Goal: Information Seeking & Learning: Learn about a topic

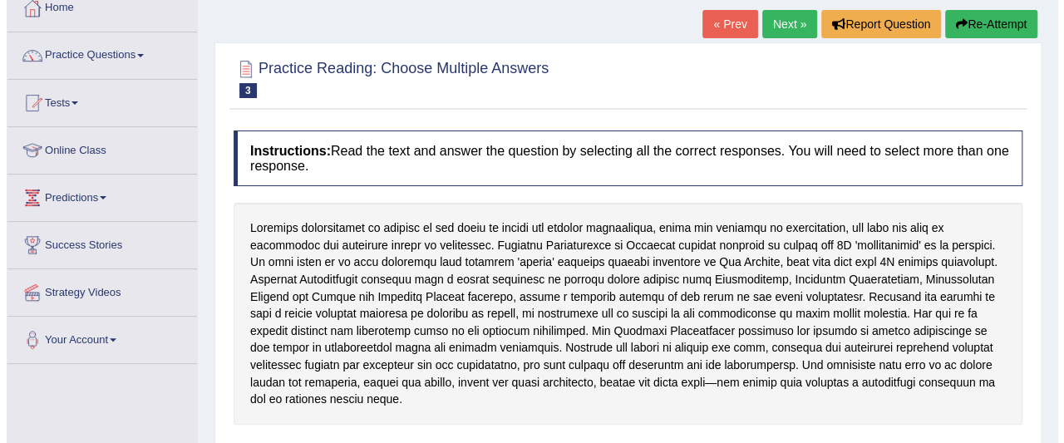
scroll to position [96, 0]
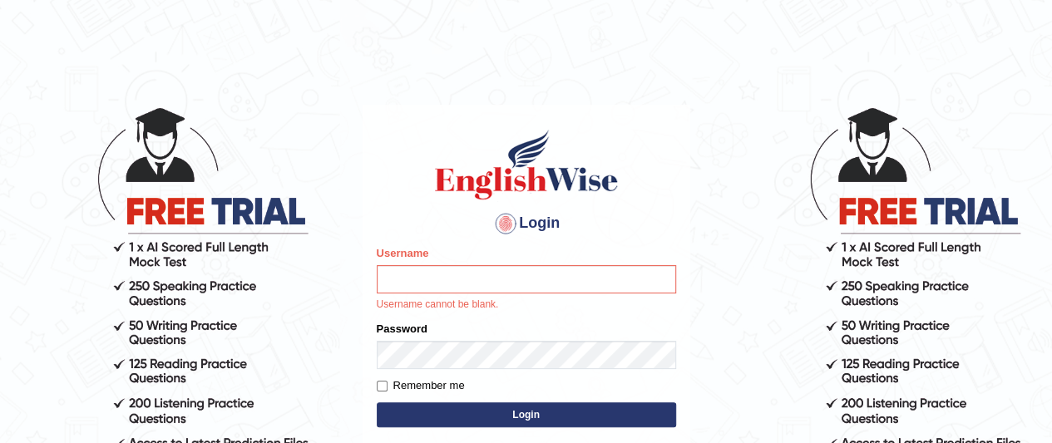
click at [516, 279] on input "Username" at bounding box center [526, 279] width 299 height 28
type input "jonathan_parramatta"
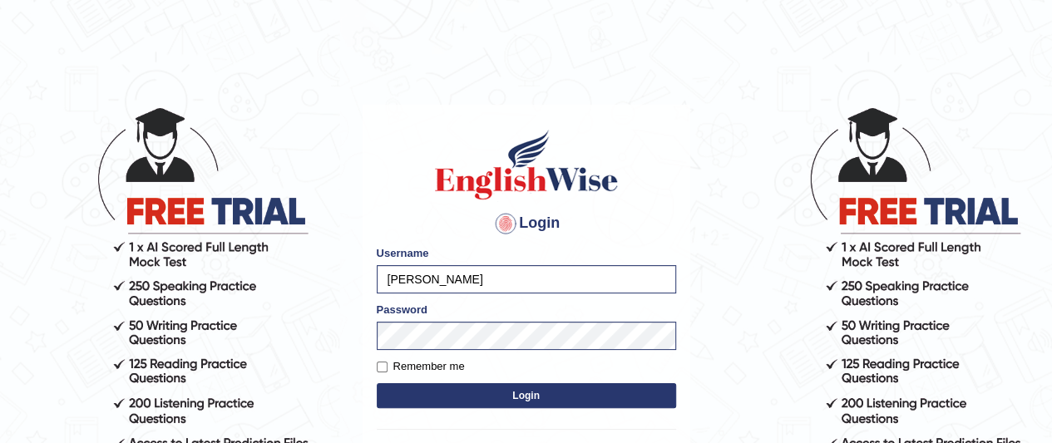
click at [474, 392] on button "Login" at bounding box center [526, 395] width 299 height 25
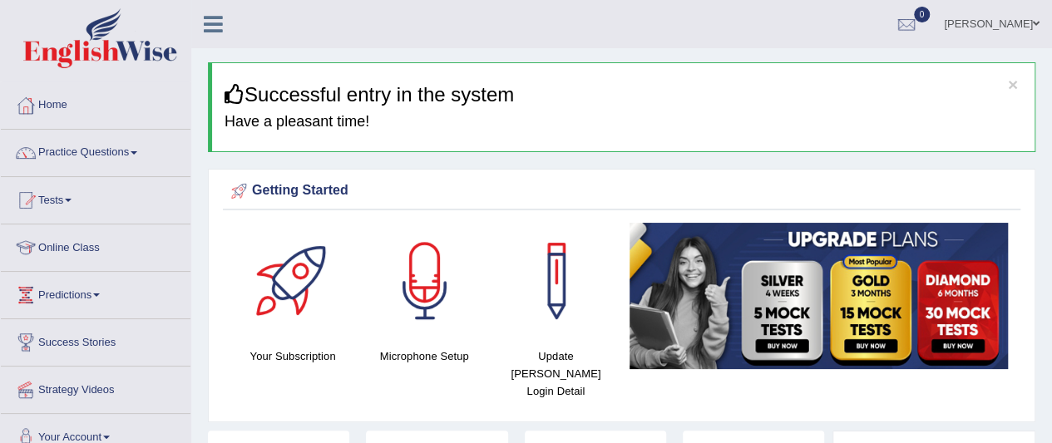
click at [81, 149] on link "Practice Questions" at bounding box center [96, 151] width 190 height 42
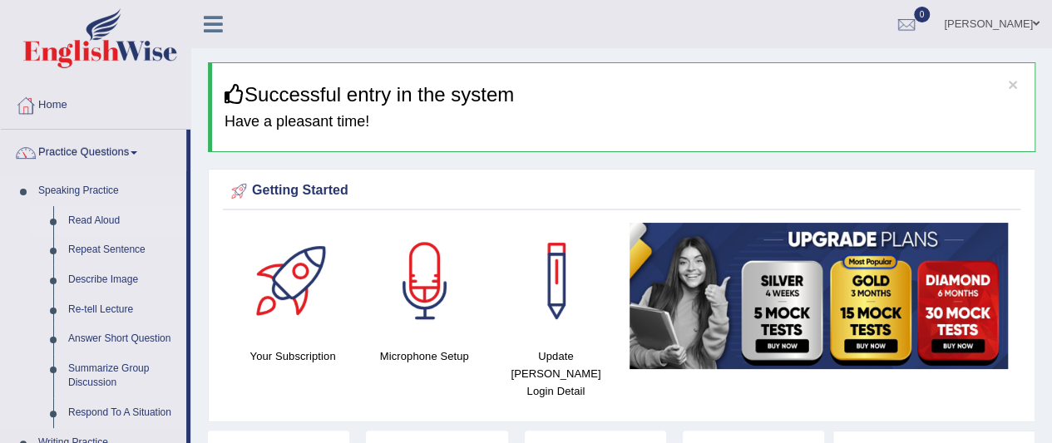
click at [76, 221] on link "Read Aloud" at bounding box center [124, 221] width 126 height 30
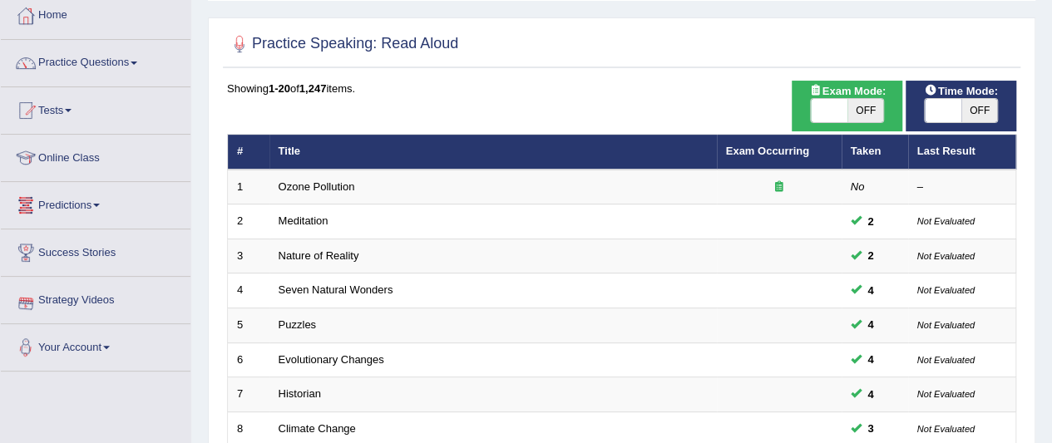
scroll to position [83, 0]
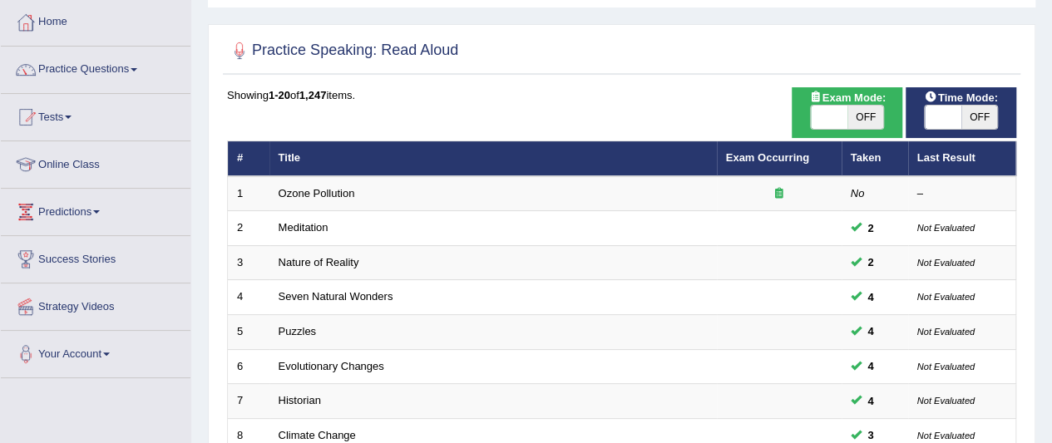
click at [973, 113] on span "OFF" at bounding box center [979, 117] width 37 height 23
checkbox input "true"
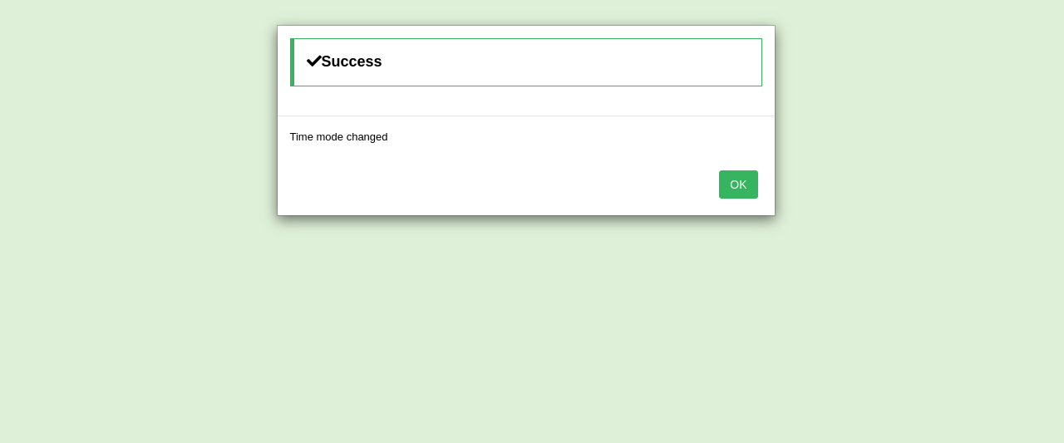
click at [738, 186] on button "OK" at bounding box center [738, 184] width 38 height 28
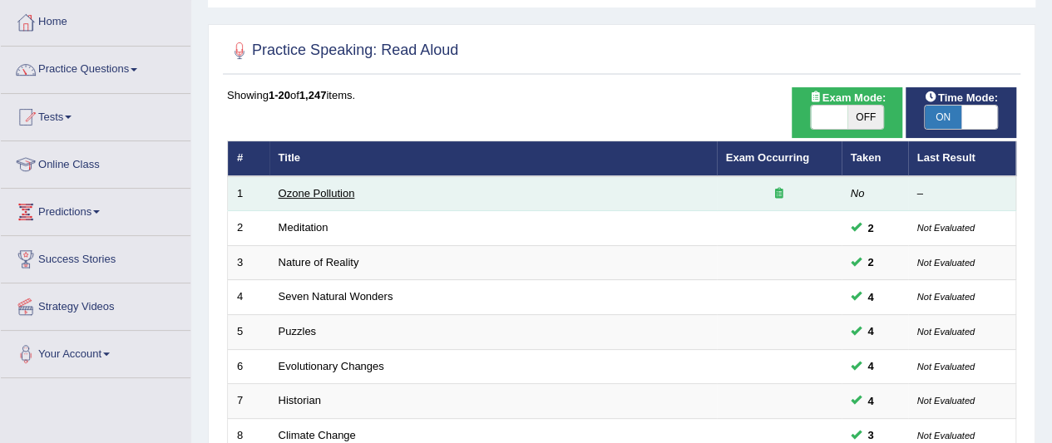
click at [312, 197] on link "Ozone Pollution" at bounding box center [317, 193] width 77 height 12
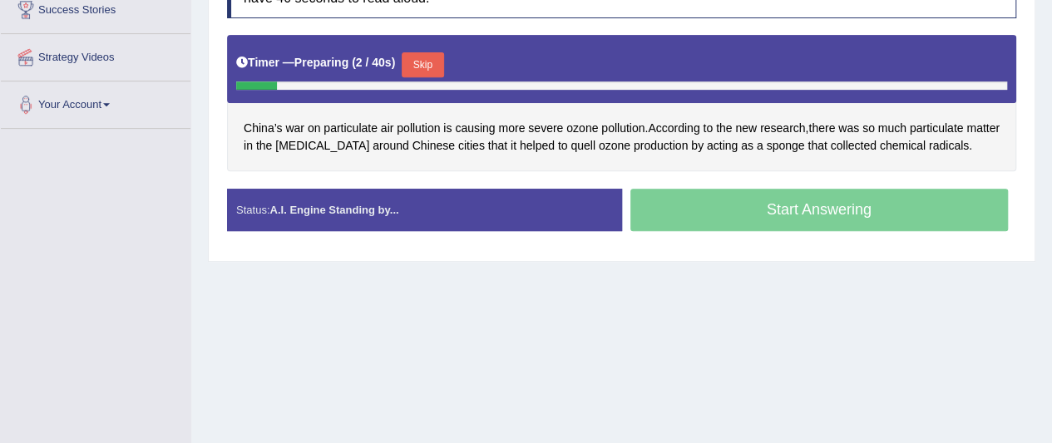
scroll to position [249, 0]
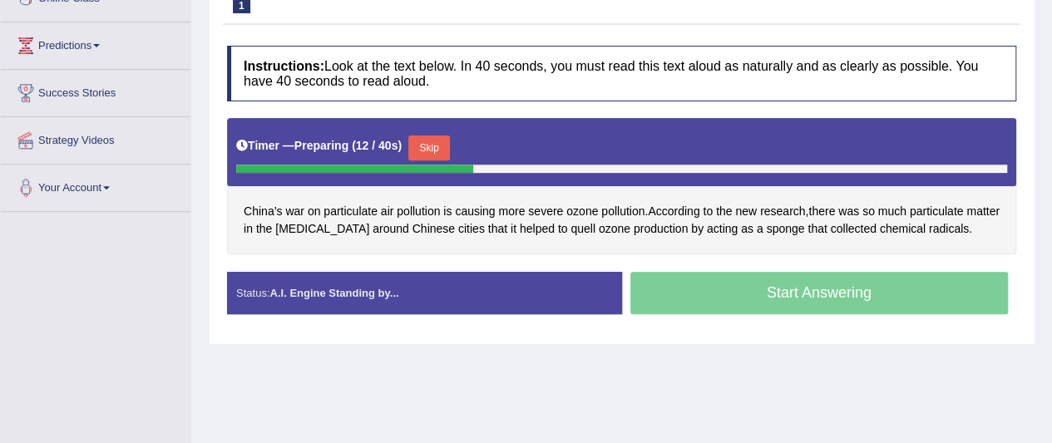
click at [448, 147] on button "Skip" at bounding box center [429, 148] width 42 height 25
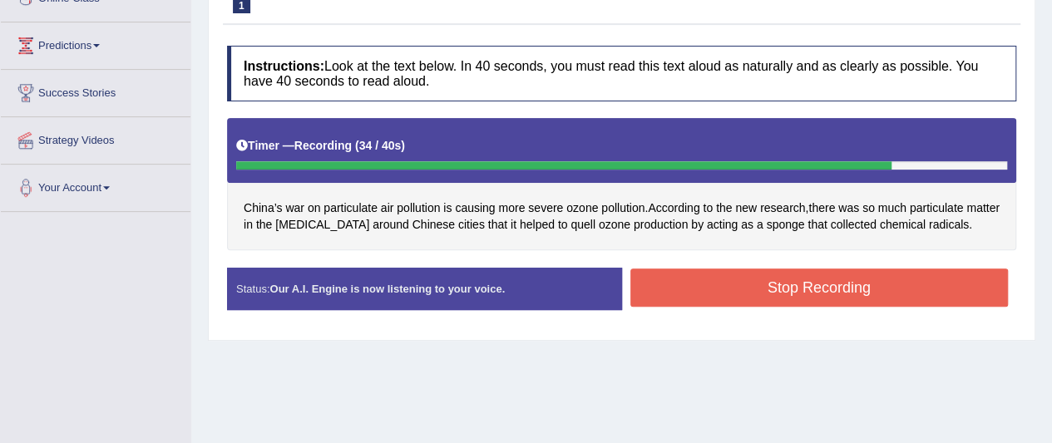
click at [818, 274] on button "Stop Recording" at bounding box center [819, 288] width 378 height 38
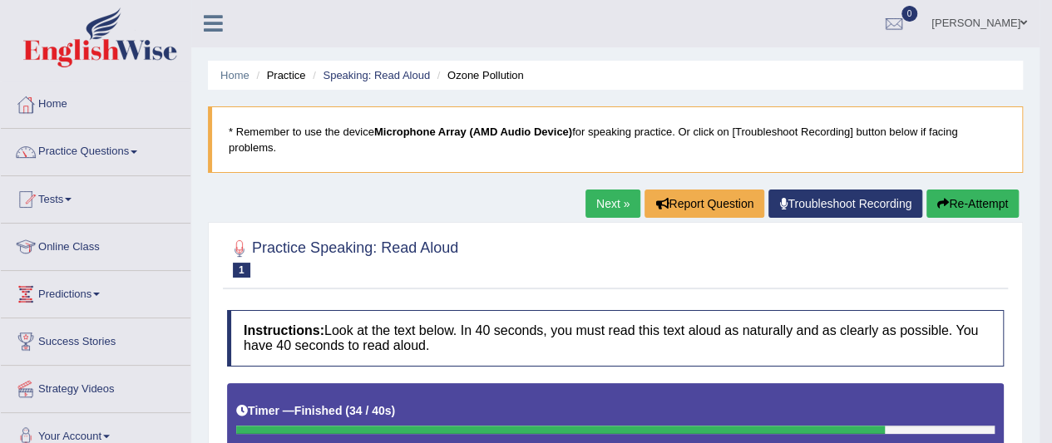
scroll to position [0, 0]
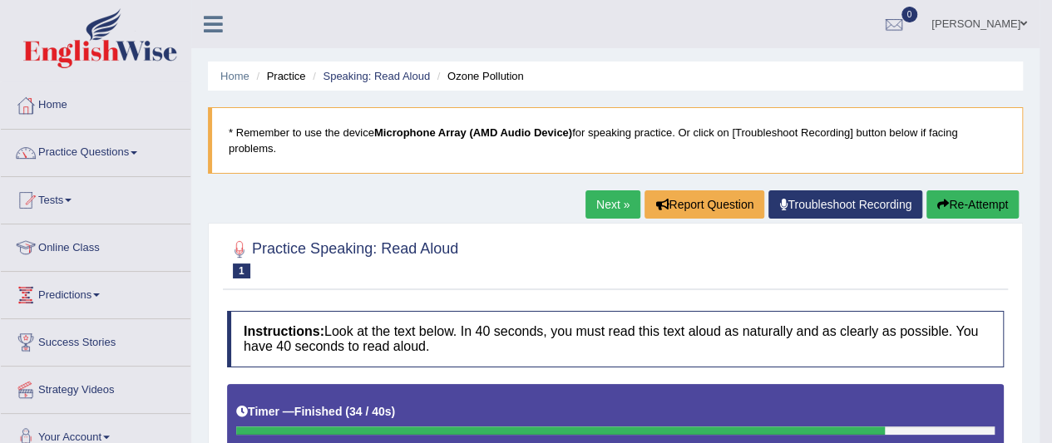
click at [967, 208] on button "Re-Attempt" at bounding box center [972, 204] width 92 height 28
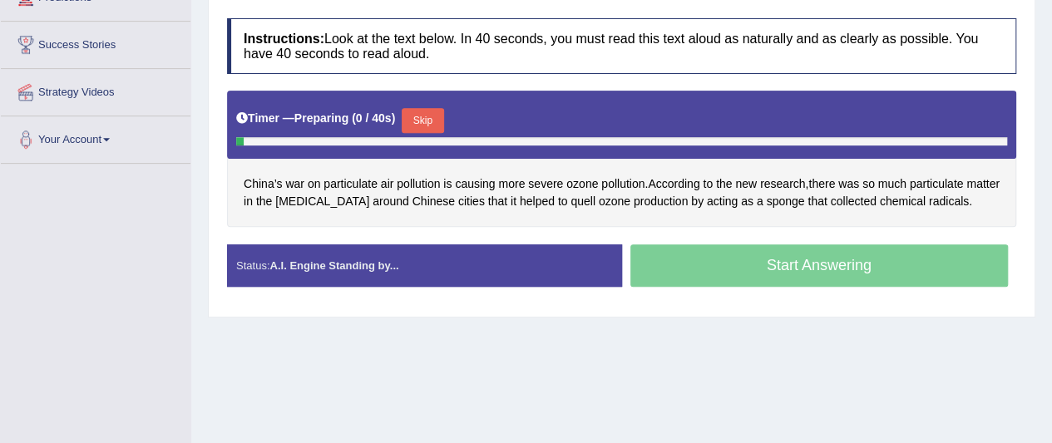
scroll to position [333, 0]
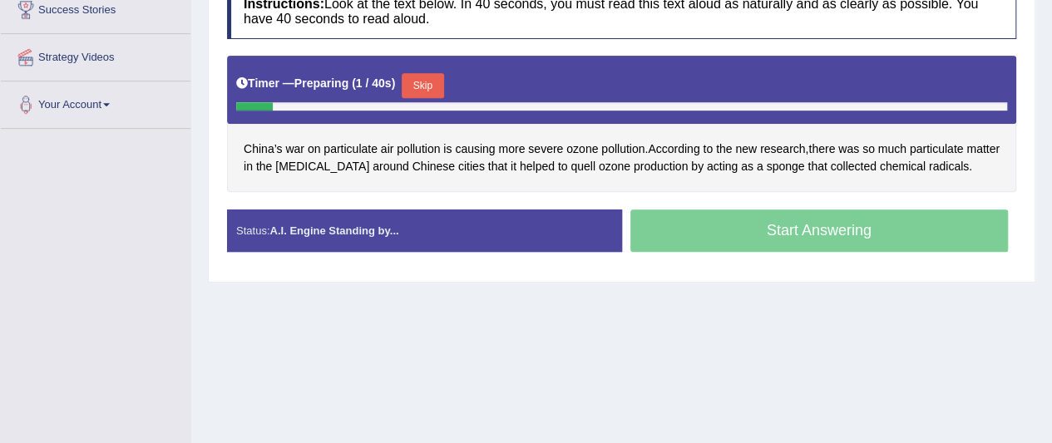
click at [432, 81] on button "Skip" at bounding box center [423, 85] width 42 height 25
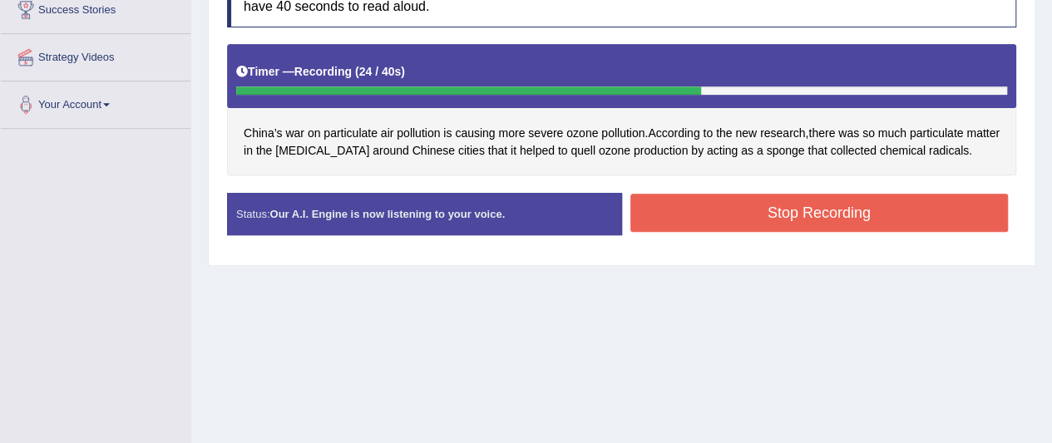
click at [704, 200] on button "Stop Recording" at bounding box center [819, 213] width 378 height 38
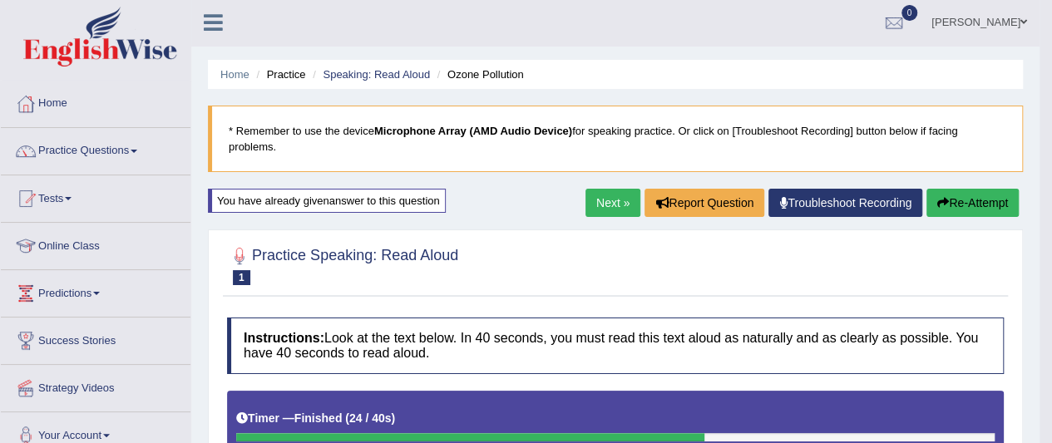
scroll to position [0, 0]
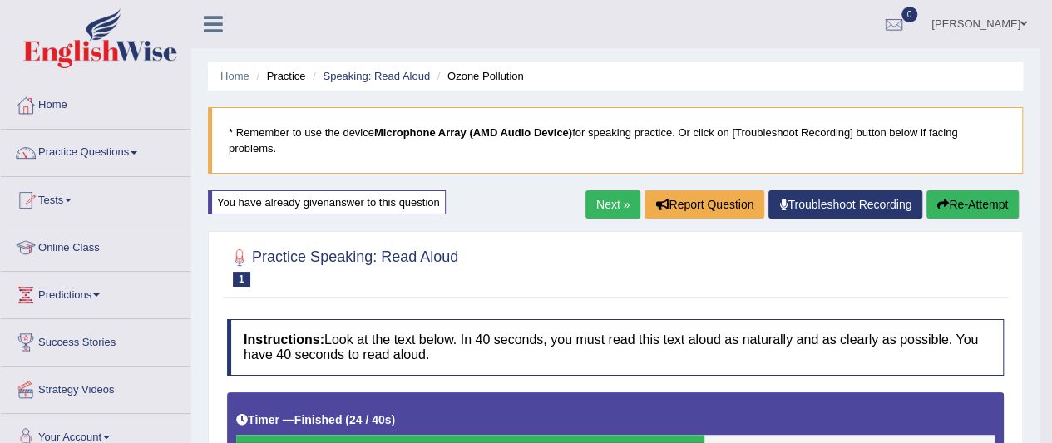
click at [90, 151] on link "Practice Questions" at bounding box center [96, 151] width 190 height 42
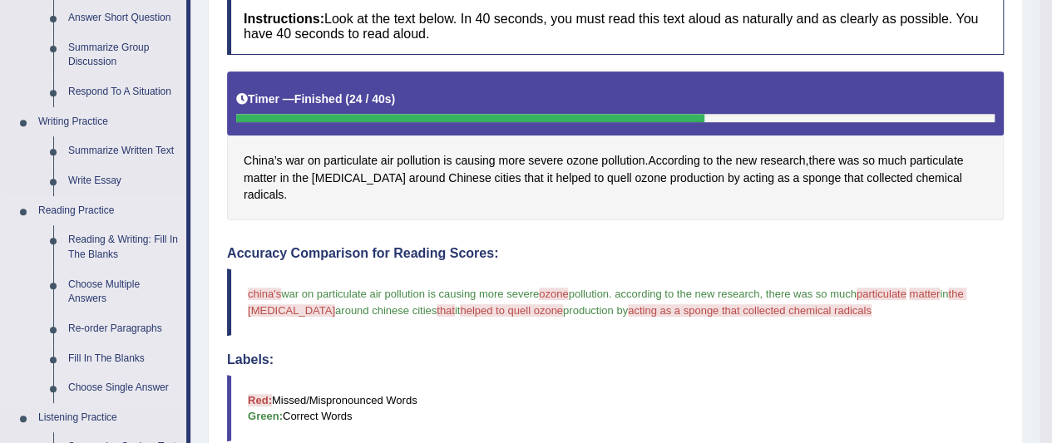
scroll to position [416, 0]
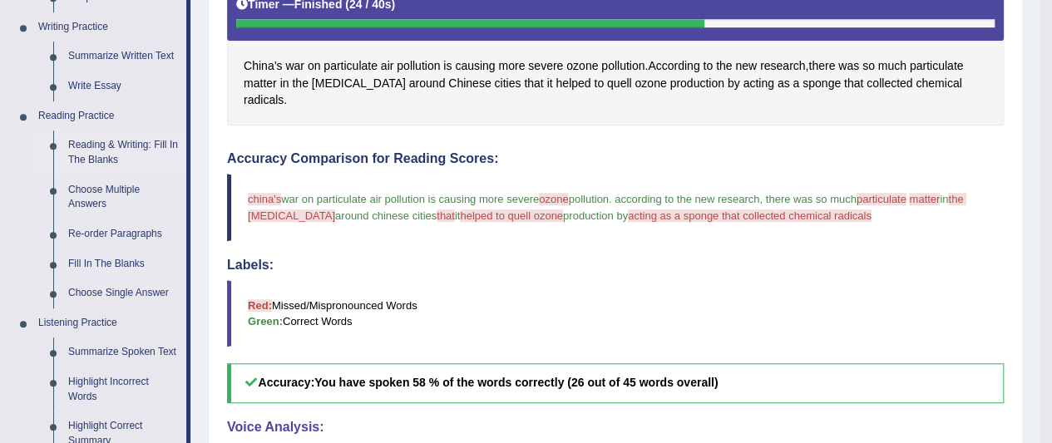
click at [125, 141] on link "Reading & Writing: Fill In The Blanks" at bounding box center [124, 153] width 126 height 44
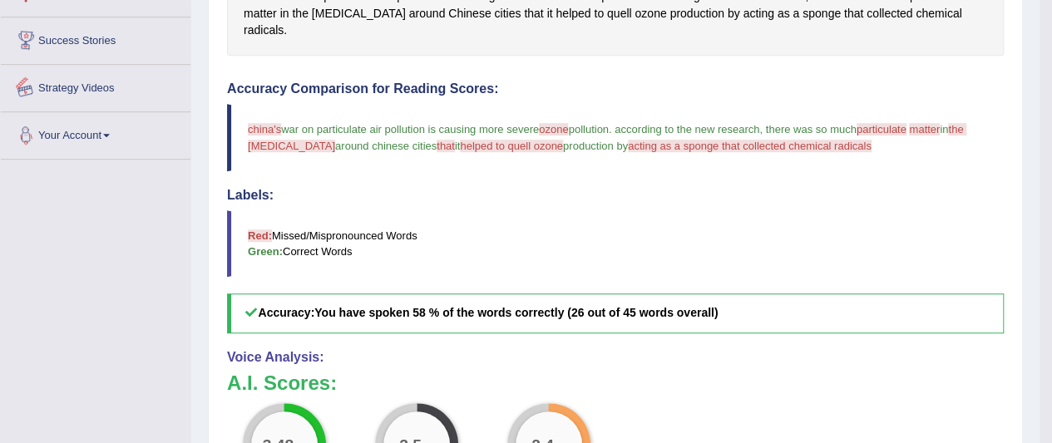
scroll to position [620, 0]
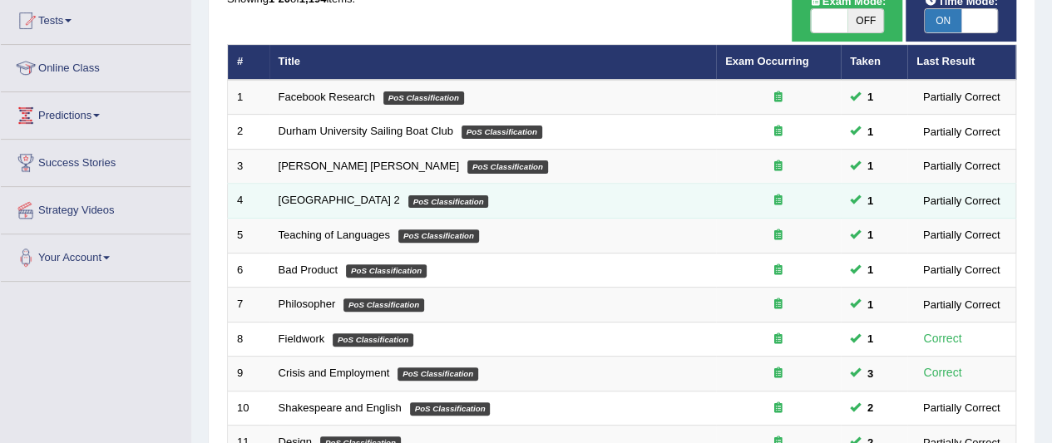
scroll to position [83, 0]
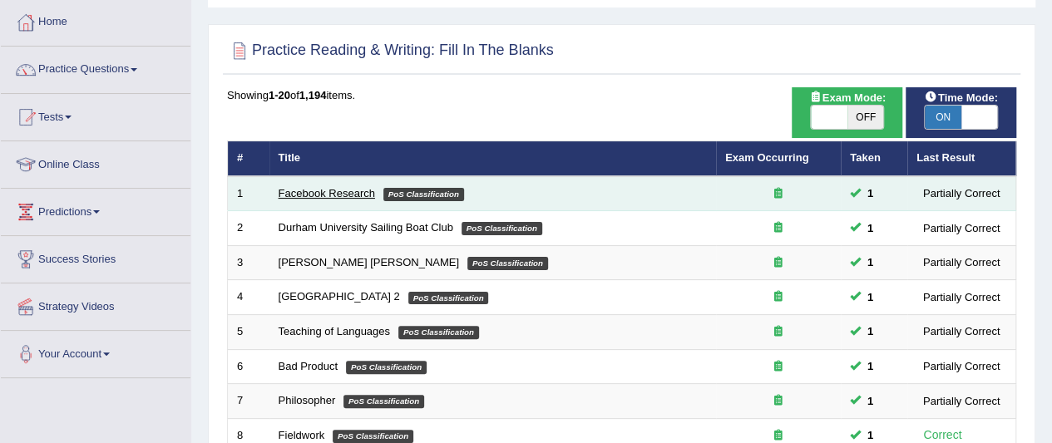
click at [316, 191] on link "Facebook Research" at bounding box center [327, 193] width 96 height 12
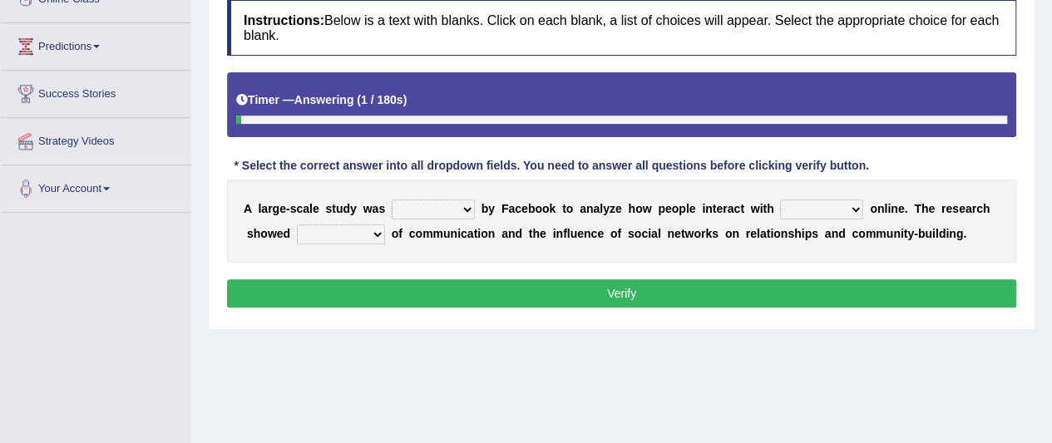
scroll to position [249, 0]
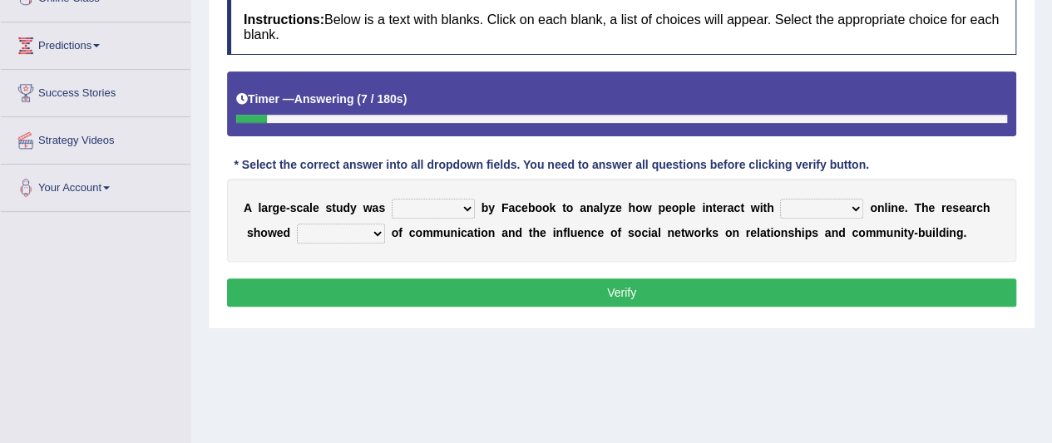
click at [467, 207] on select "surveyed had asked made" at bounding box center [433, 209] width 83 height 20
select select "made"
click at [392, 199] on select "surveyed had asked made" at bounding box center [433, 209] width 83 height 20
click at [854, 205] on select "together all each other another" at bounding box center [821, 209] width 83 height 20
select select "each other"
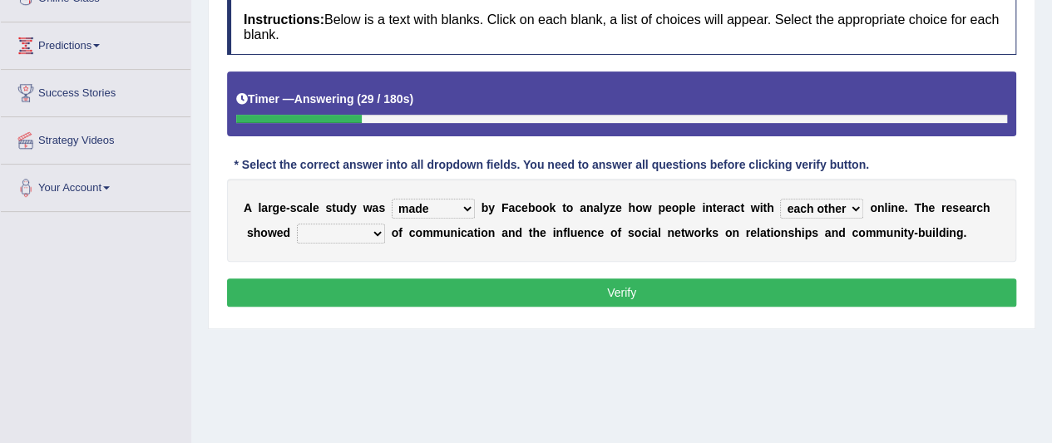
click at [780, 199] on select "together all each other another" at bounding box center [821, 209] width 83 height 20
click at [376, 230] on select "advantages standards fellowships patterns" at bounding box center [341, 234] width 88 height 20
select select "advantages"
click at [297, 224] on select "advantages standards fellowships patterns" at bounding box center [341, 234] width 88 height 20
click at [674, 285] on button "Verify" at bounding box center [621, 293] width 789 height 28
